Goal: Task Accomplishment & Management: Complete application form

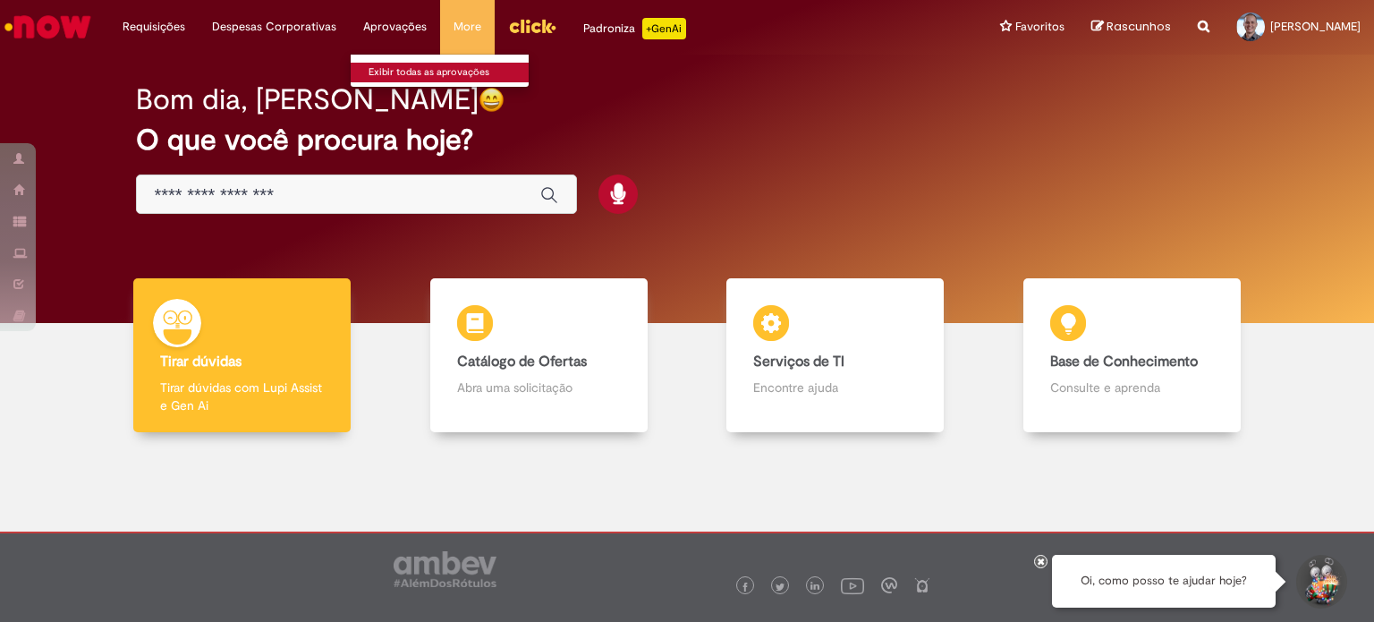
click at [384, 72] on link "Exibir todas as aprovações" at bounding box center [449, 73] width 197 height 20
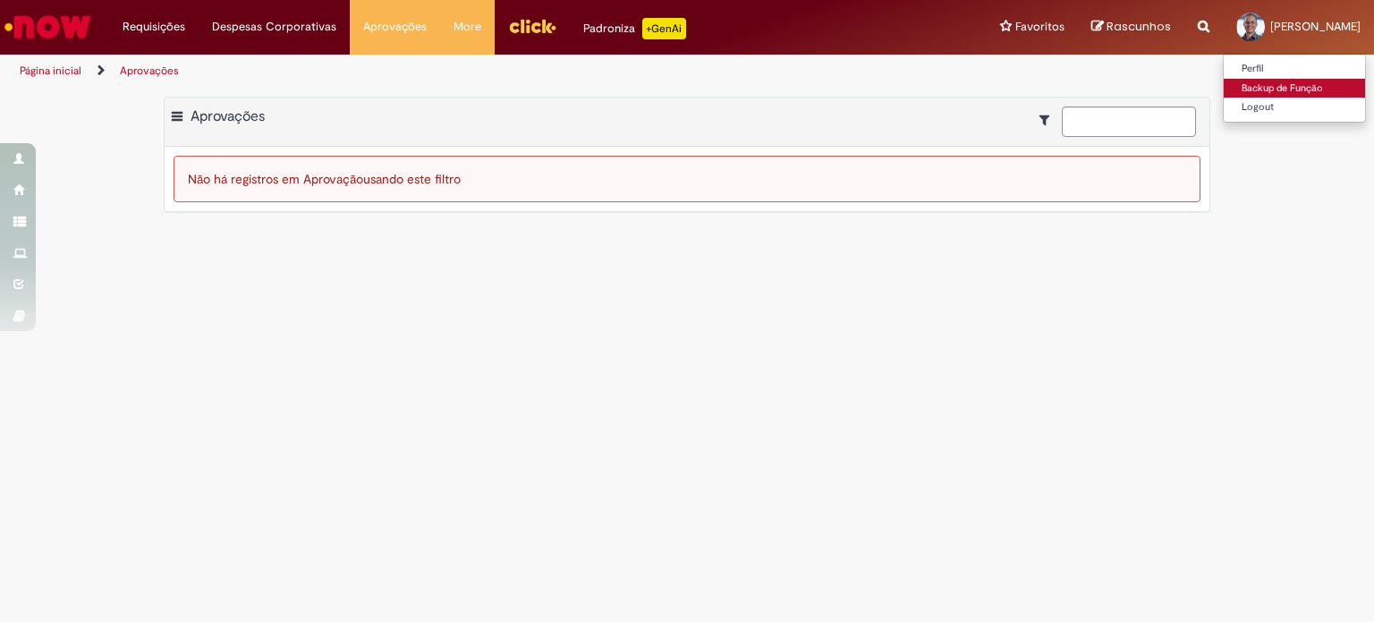
click at [1223, 93] on link "Backup de Função" at bounding box center [1293, 89] width 141 height 20
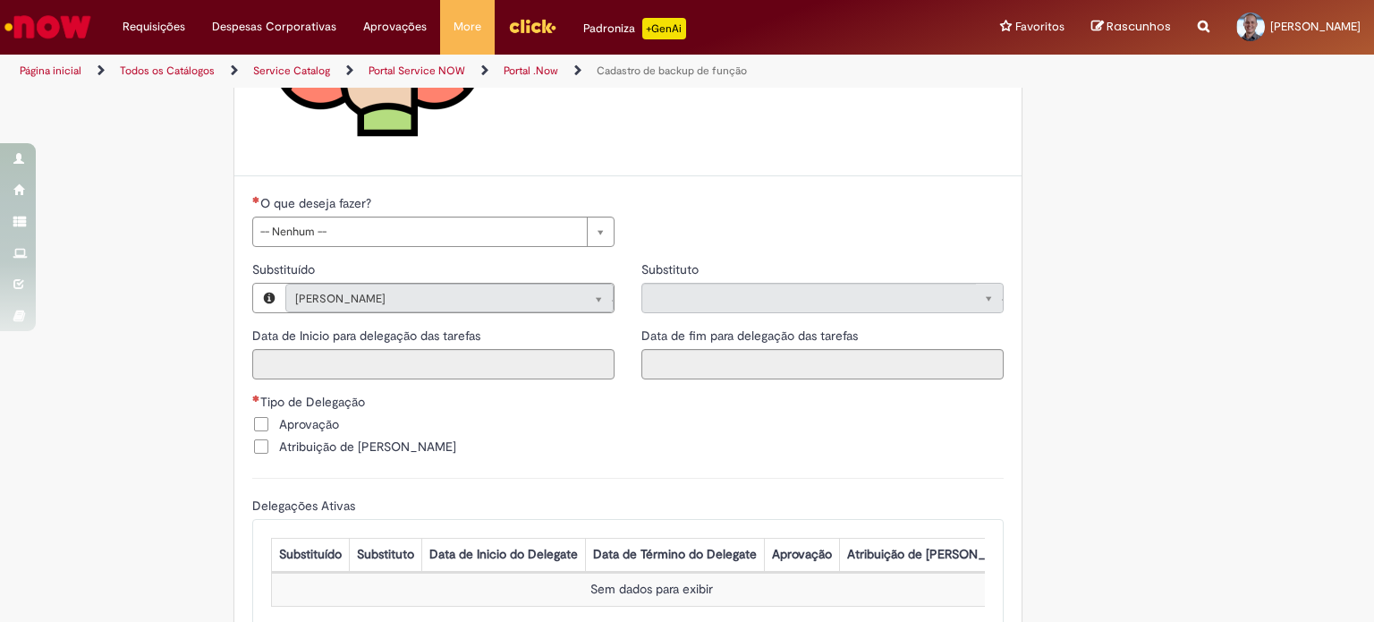
scroll to position [358, 0]
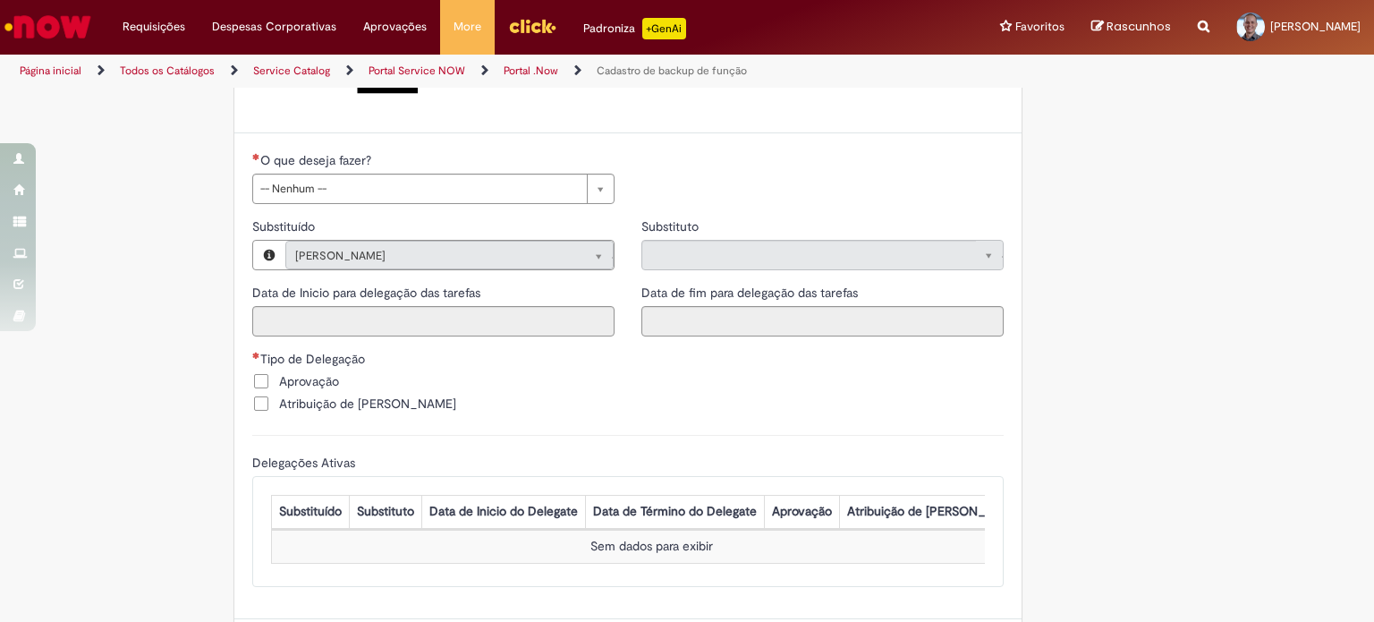
click at [315, 385] on span "Aprovação" at bounding box center [309, 381] width 60 height 18
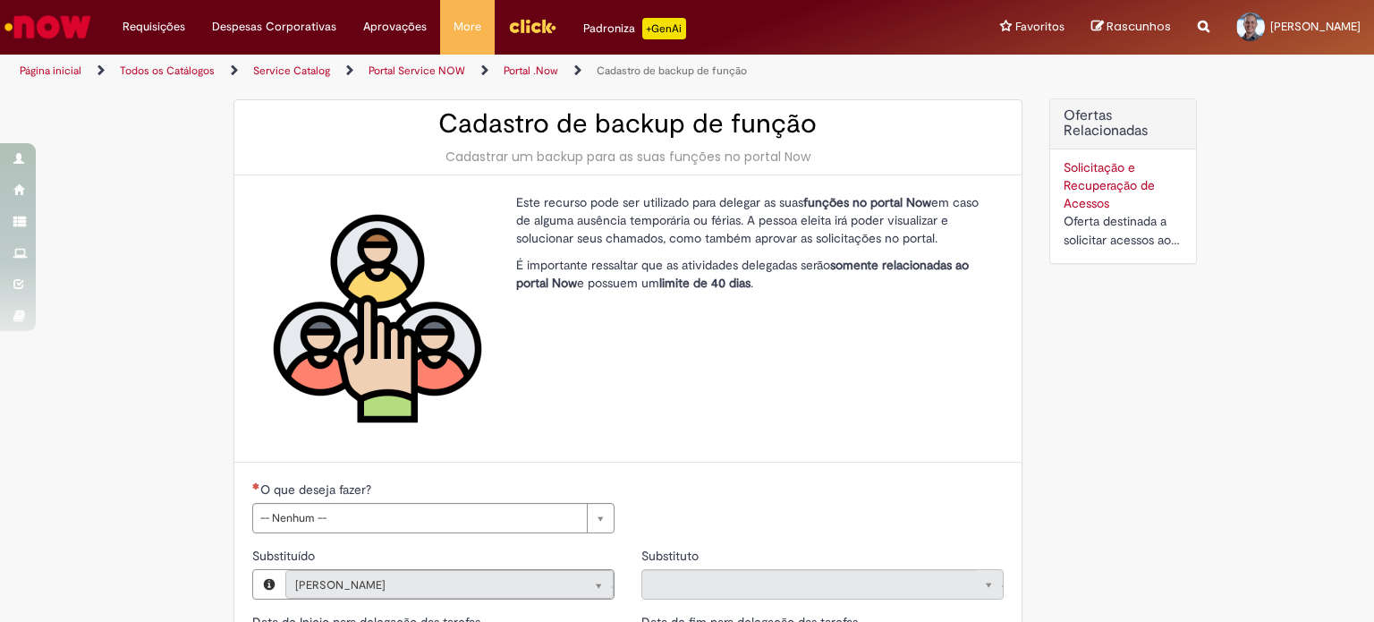
scroll to position [0, 0]
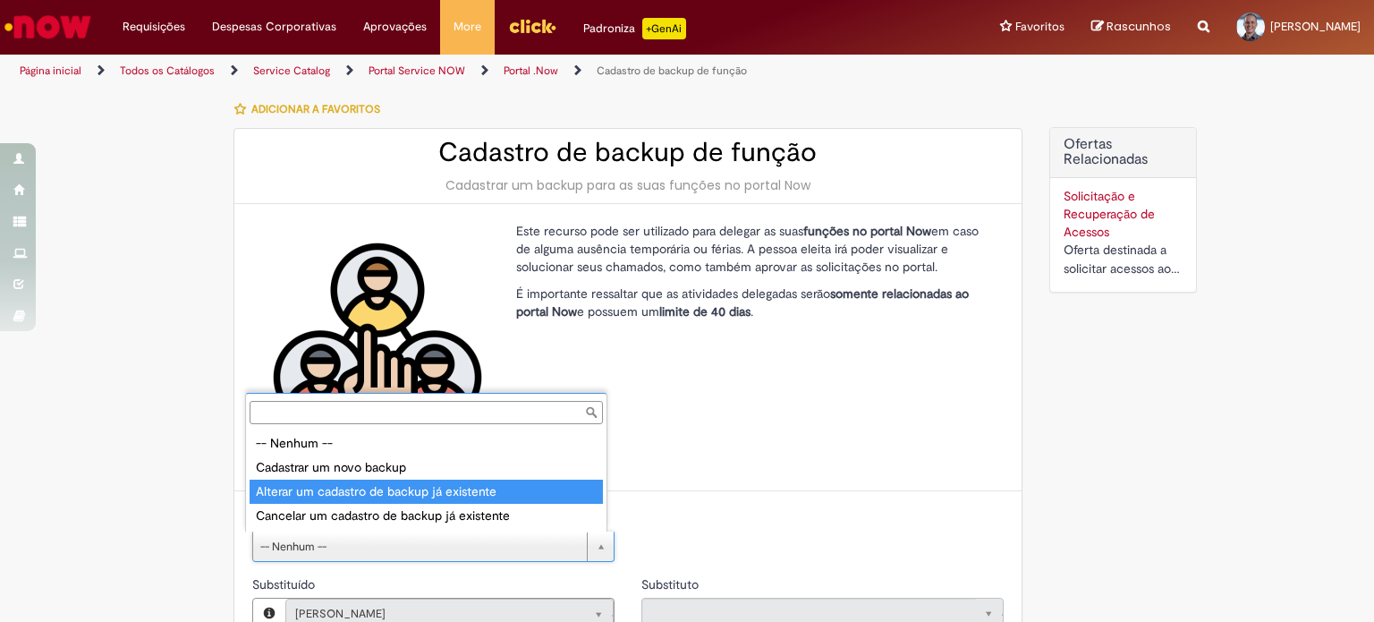
type input "**********"
select select "**********"
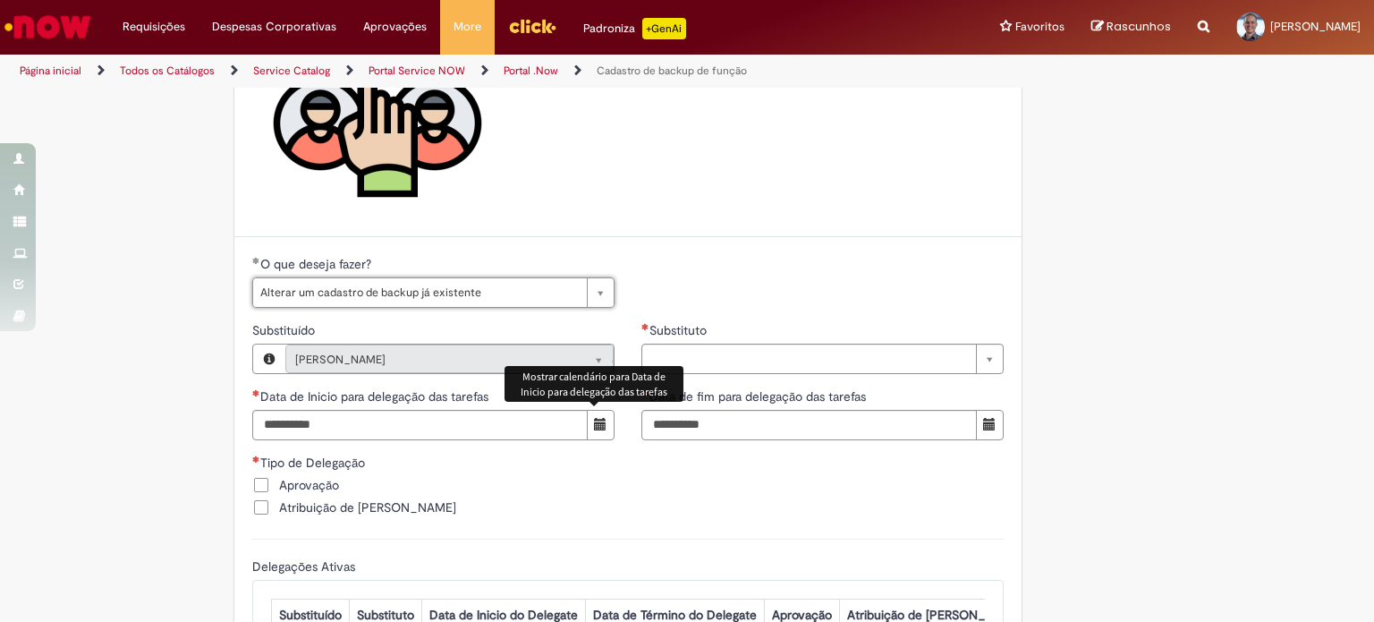
scroll to position [268, 0]
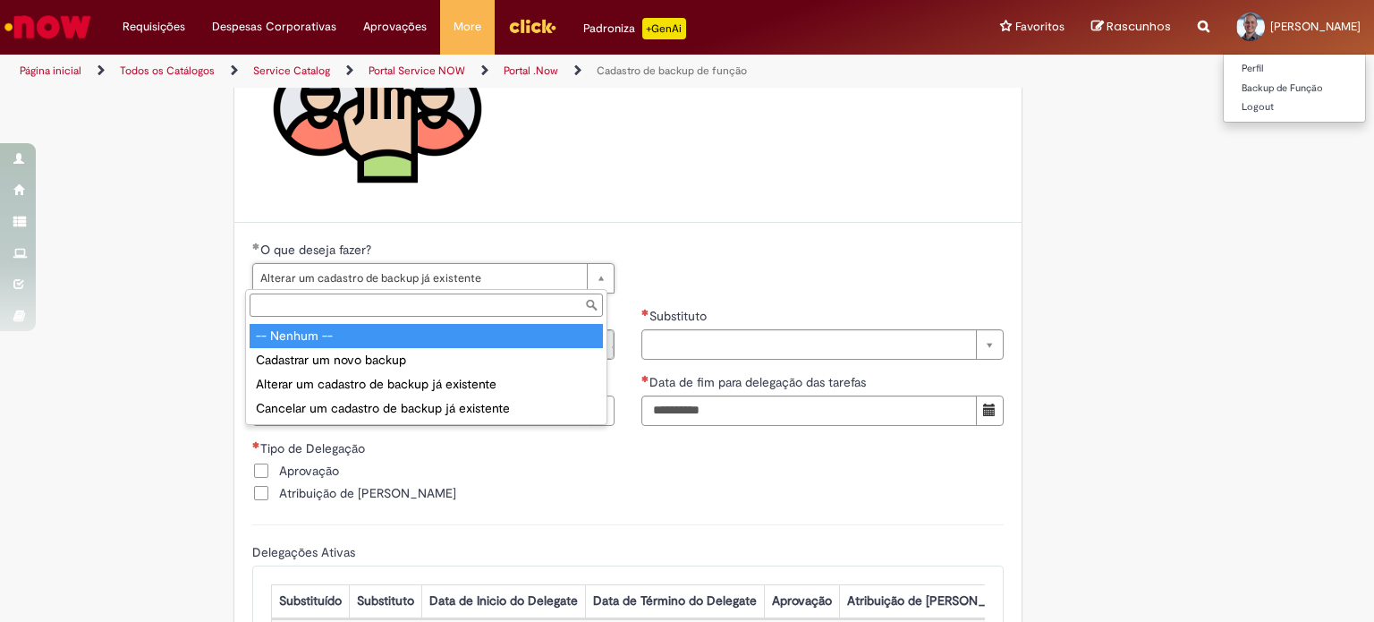
type input "**********"
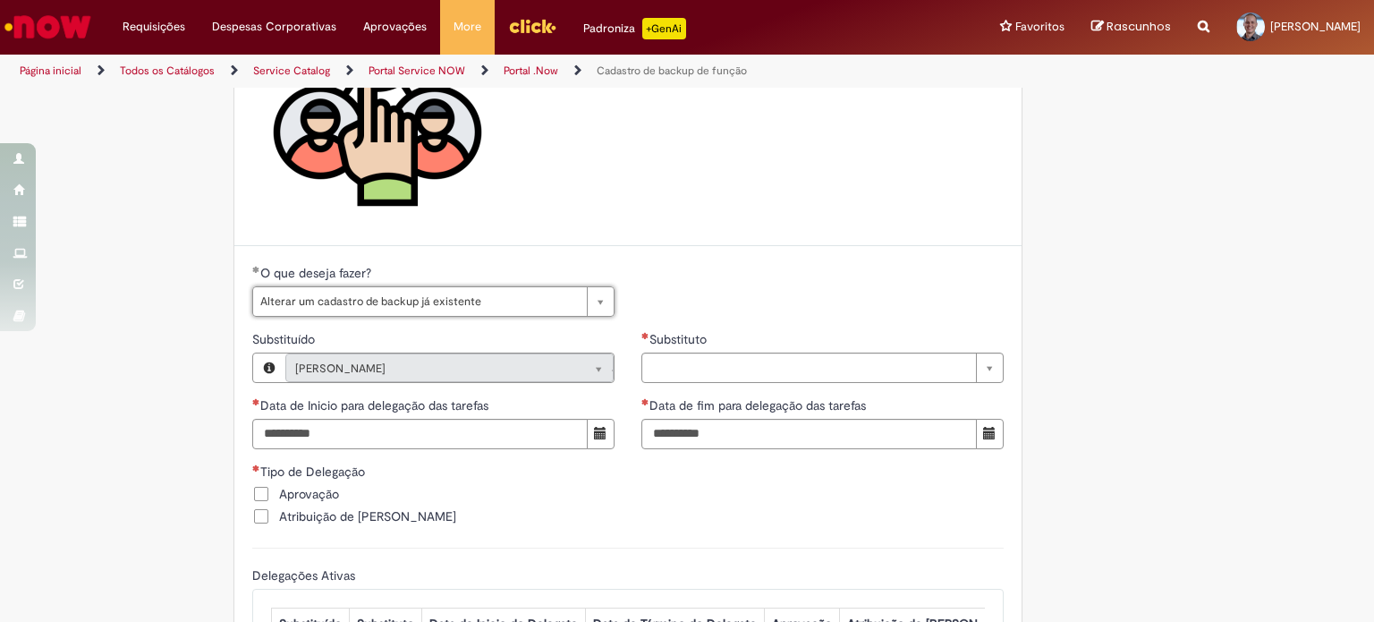
scroll to position [447, 0]
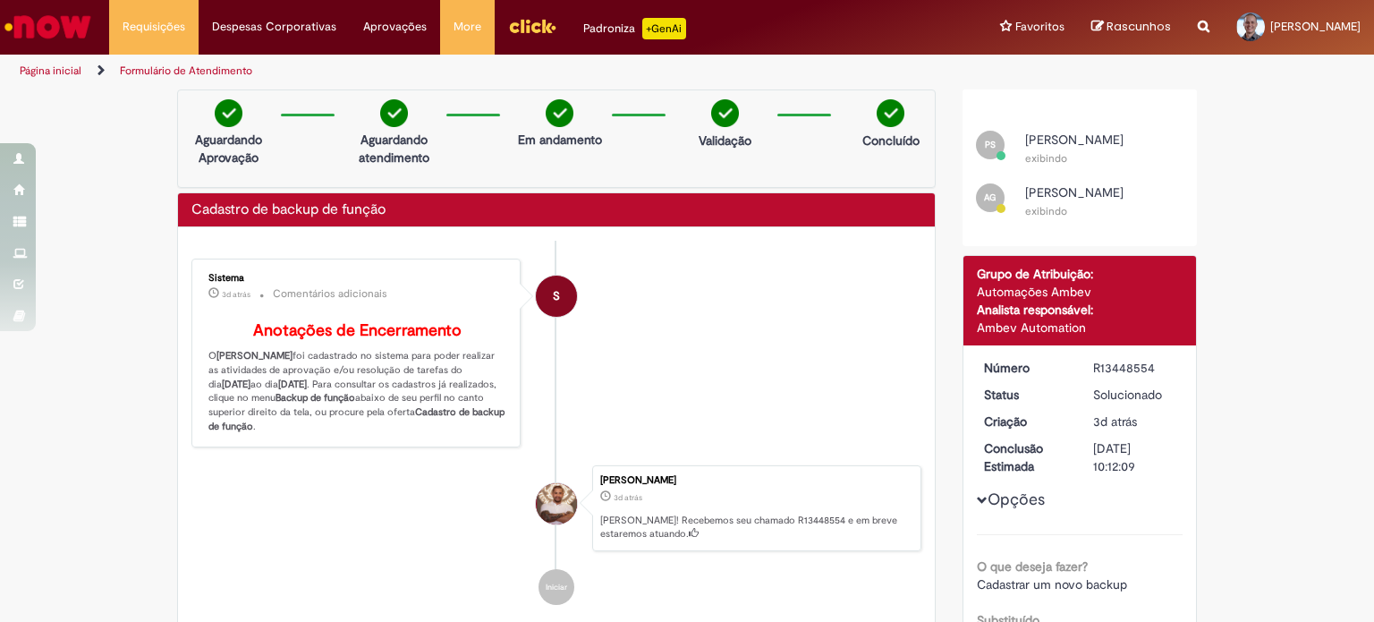
drag, startPoint x: 264, startPoint y: 393, endPoint x: 313, endPoint y: 394, distance: 49.2
click at [250, 391] on b "[DATE]" at bounding box center [236, 383] width 29 height 13
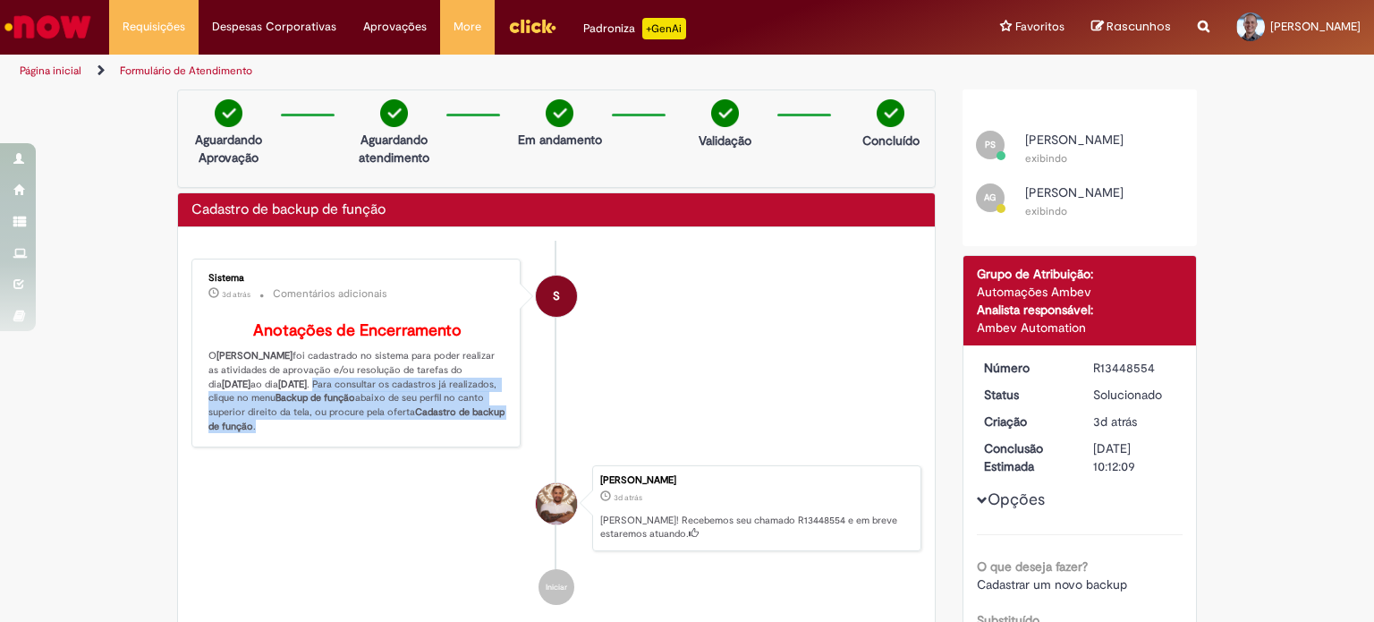
drag, startPoint x: 371, startPoint y: 441, endPoint x: 401, endPoint y: 393, distance: 56.6
click at [401, 393] on p "Anotações de Encerramento O [PERSON_NAME] foi cadastrado no sistema para poder …" at bounding box center [357, 377] width 298 height 111
click at [411, 433] on p "Anotações de Encerramento O [PERSON_NAME] foi cadastrado no sistema para poder …" at bounding box center [357, 377] width 298 height 111
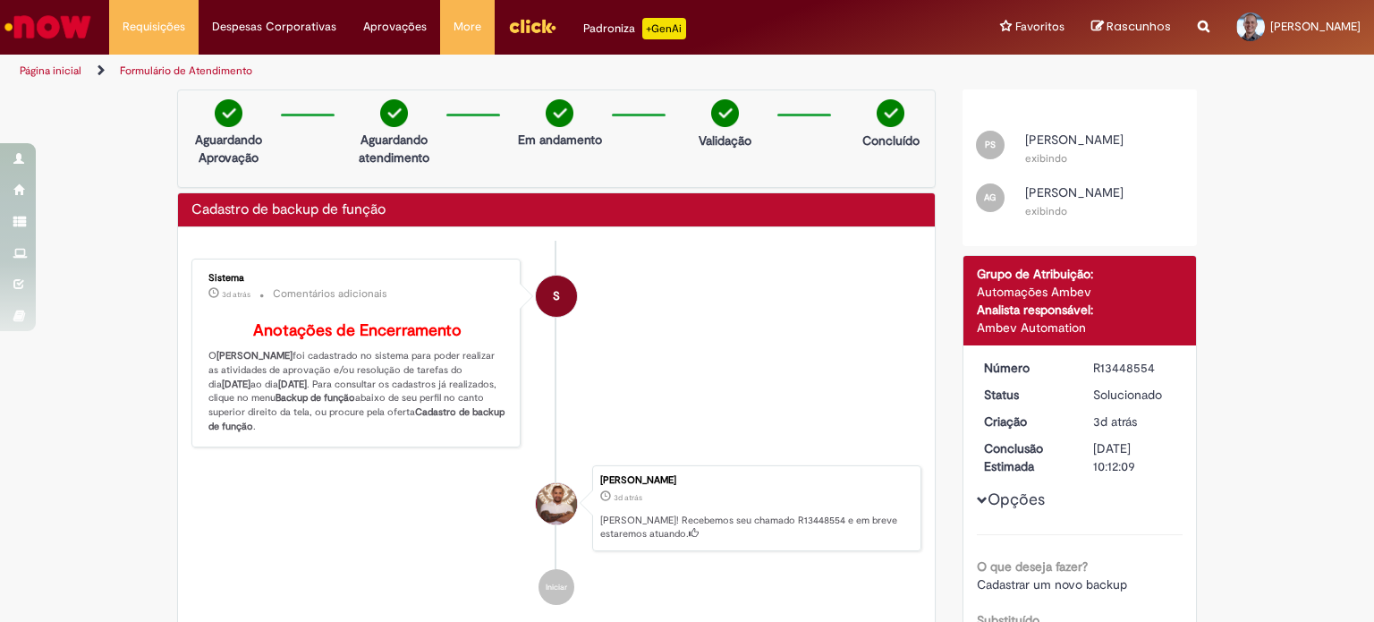
drag, startPoint x: 973, startPoint y: 323, endPoint x: 1088, endPoint y: 333, distance: 114.9
click at [1088, 333] on div "Ambev Automation" at bounding box center [1080, 327] width 207 height 18
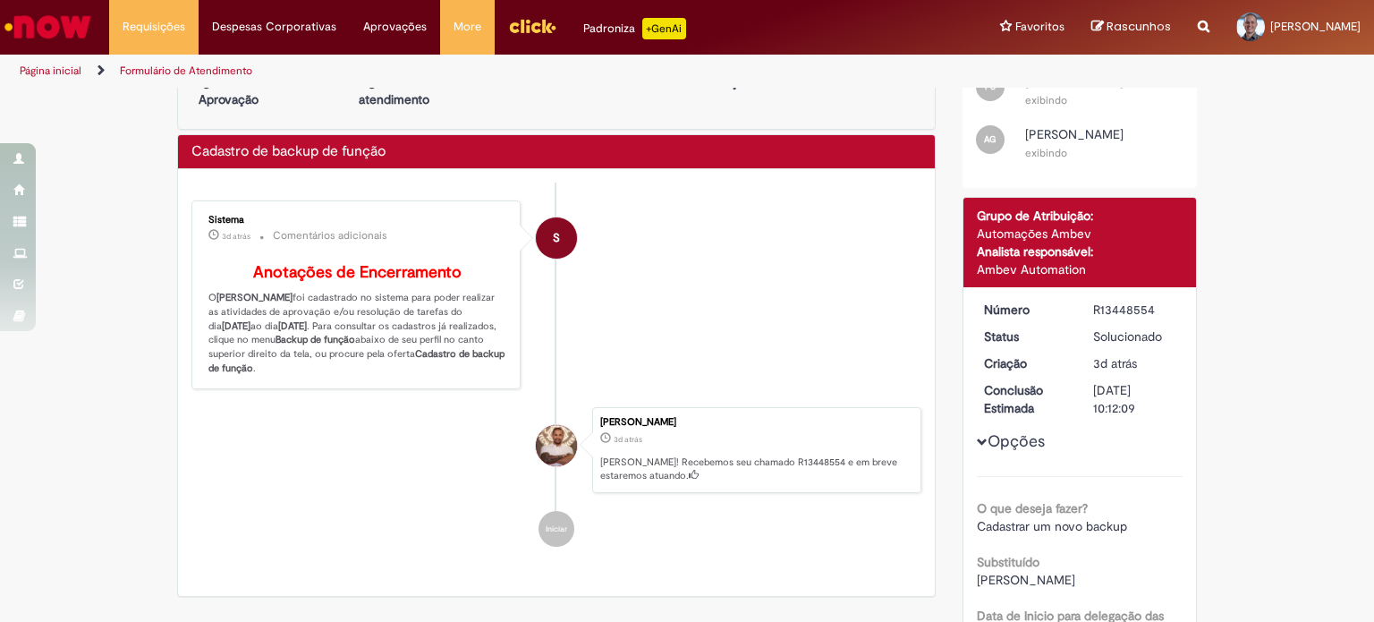
scroll to position [89, 0]
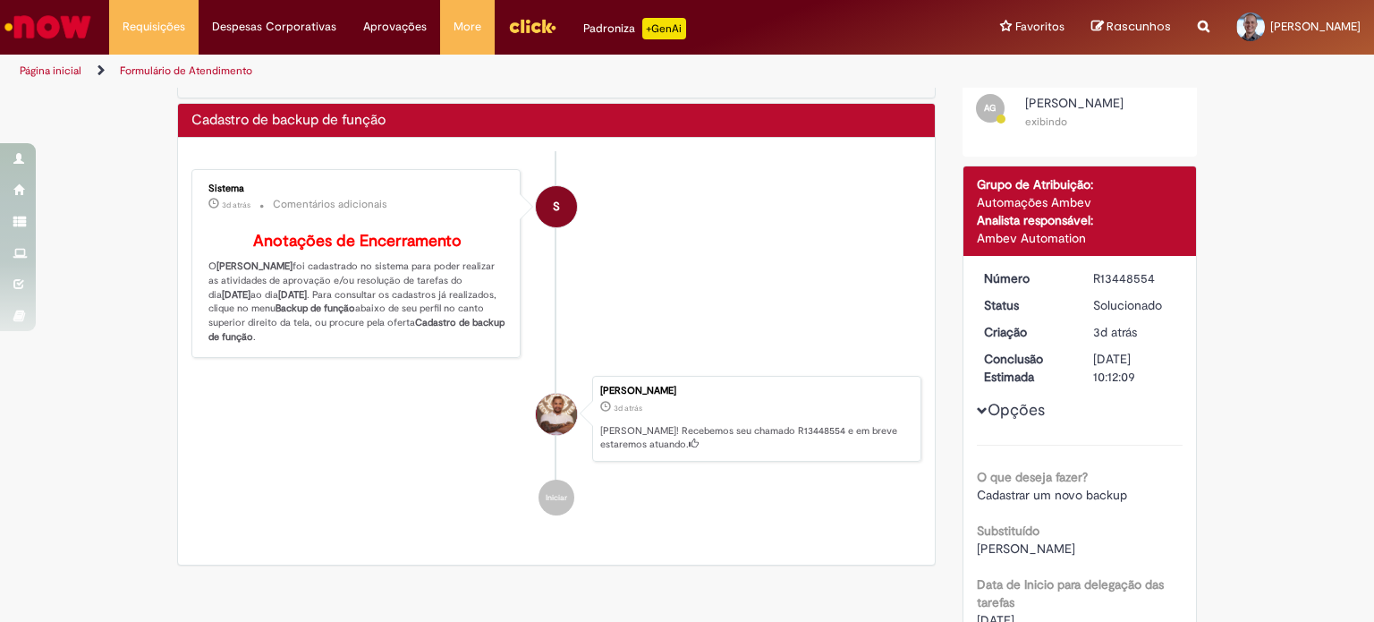
click at [1123, 279] on div "R13448554" at bounding box center [1134, 278] width 83 height 18
copy div "R13448554"
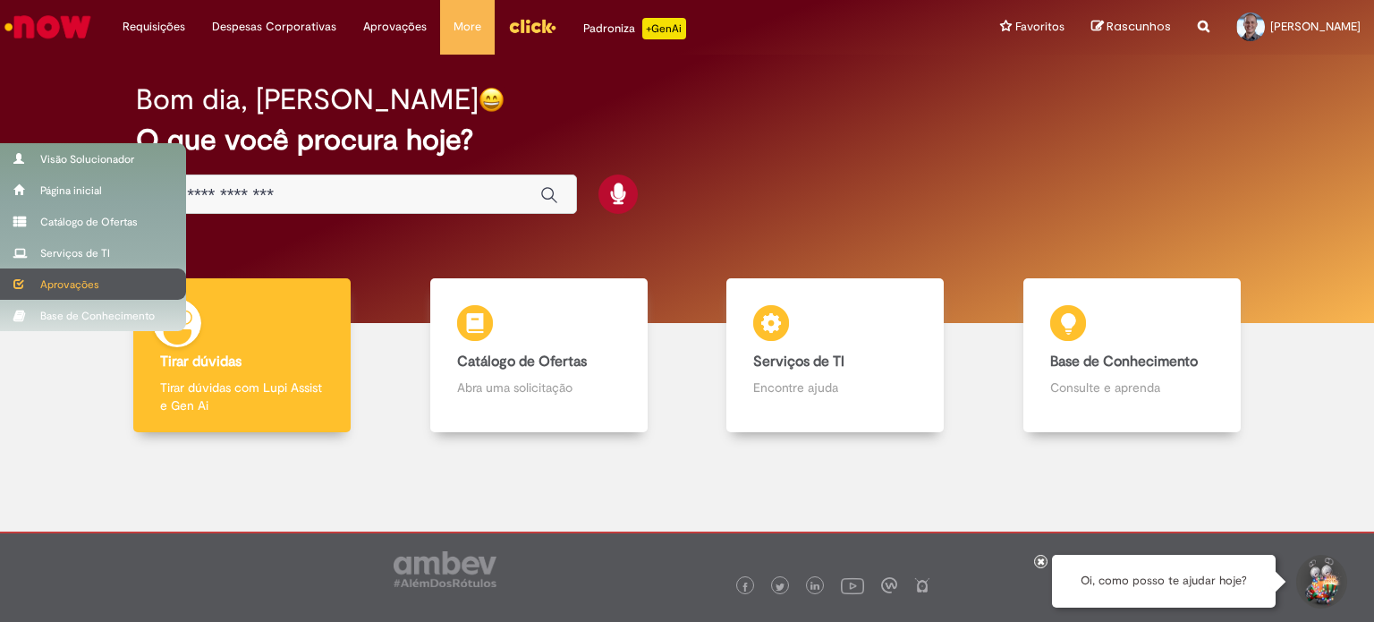
click at [82, 287] on div "Aprovações" at bounding box center [93, 283] width 186 height 31
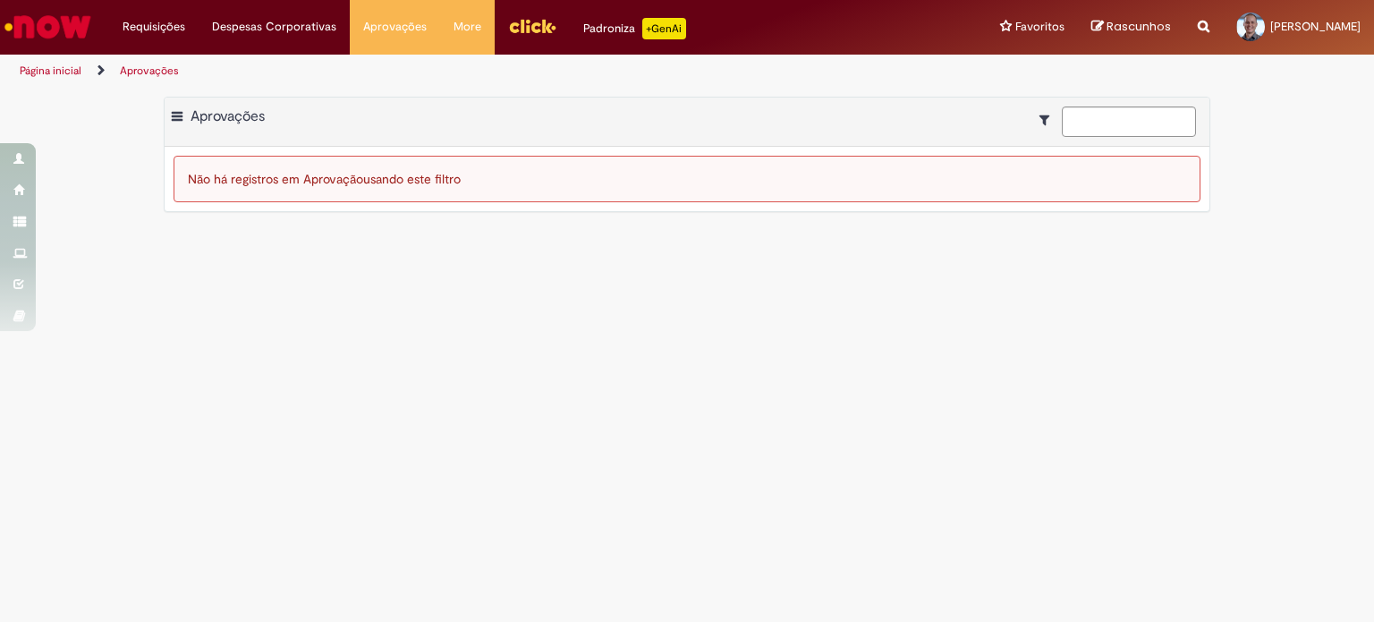
click at [1042, 117] on icon "Mostrar filtros para: Suas Solicitações" at bounding box center [1048, 120] width 19 height 13
click at [182, 113] on span "Exportar como PDF Exportar como Excel Exportar como CSV" at bounding box center [179, 116] width 14 height 16
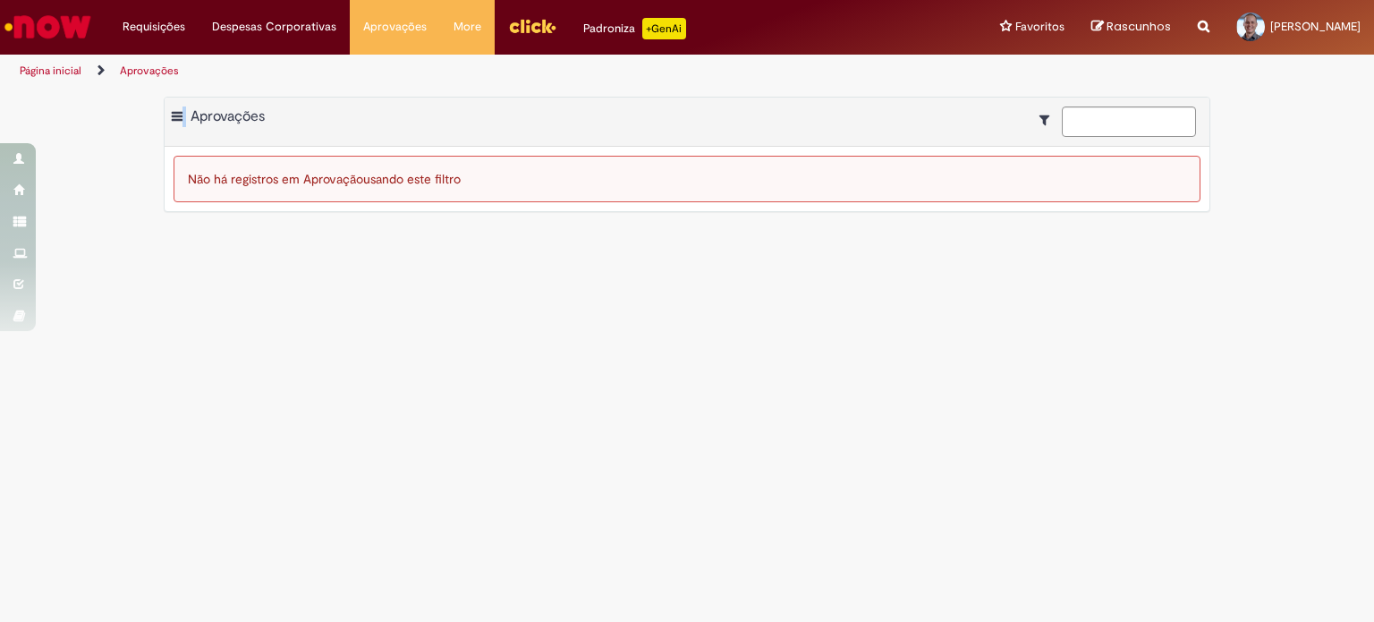
click at [182, 113] on span "Exportar como PDF Exportar como Excel Exportar como CSV" at bounding box center [179, 116] width 14 height 16
click at [1044, 115] on icon "Mostrar filtros para: Suas Solicitações" at bounding box center [1048, 120] width 19 height 13
click at [1085, 120] on input at bounding box center [1129, 121] width 134 height 30
